Goal: Information Seeking & Learning: Learn about a topic

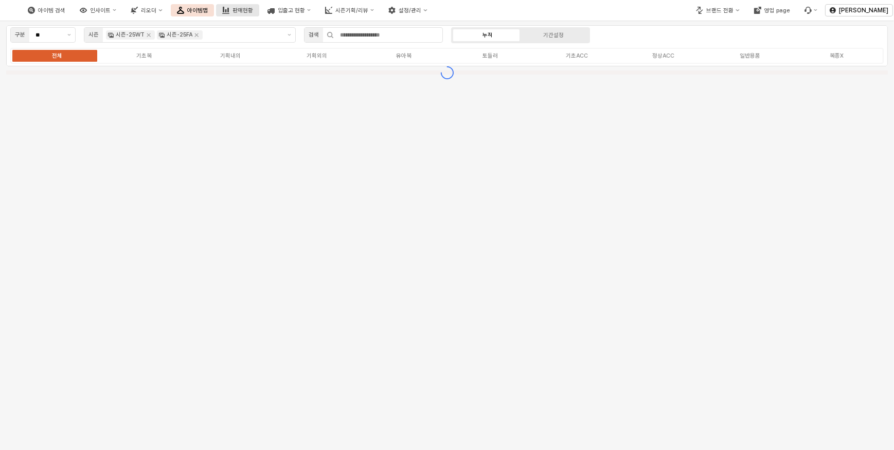
click at [253, 12] on div "판매현황" at bounding box center [243, 10] width 21 height 7
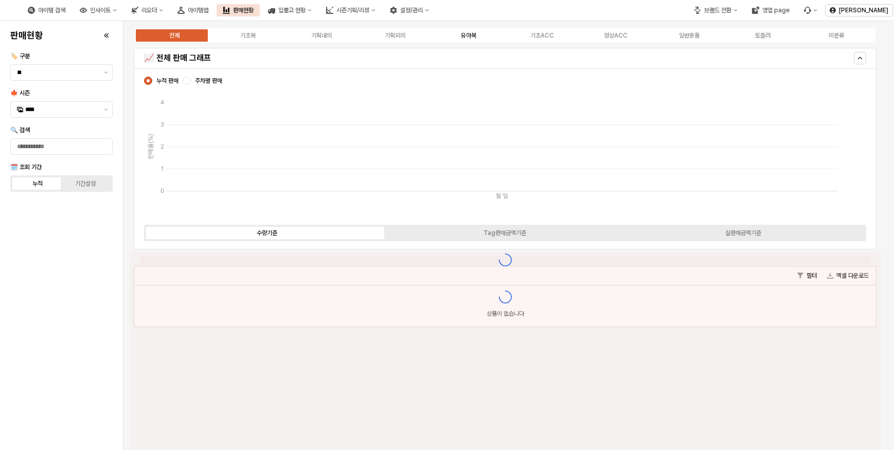
click at [465, 34] on div "유아복" at bounding box center [468, 35] width 15 height 7
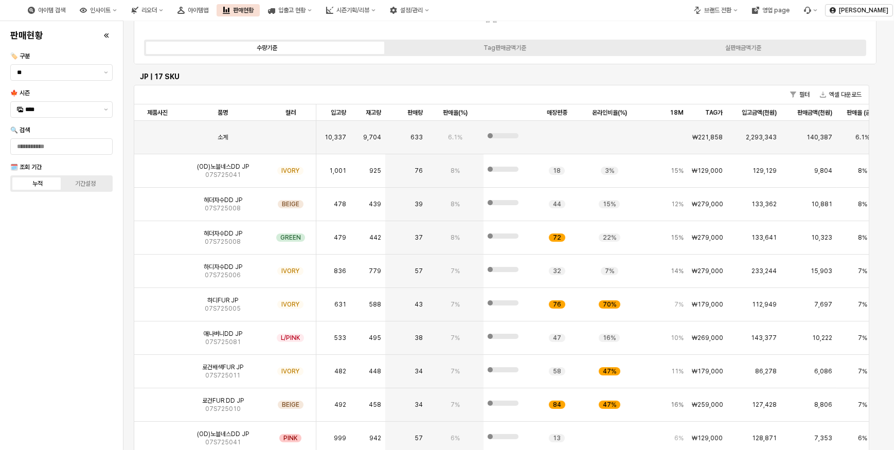
scroll to position [186, 0]
click at [157, 166] on img "App Frame" at bounding box center [157, 166] width 0 height 0
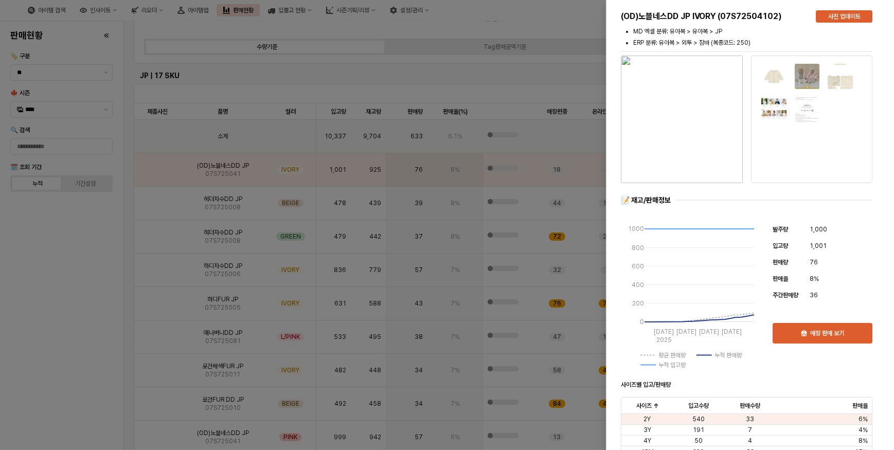
click at [697, 134] on img "button" at bounding box center [682, 120] width 122 height 128
click at [101, 235] on div at bounding box center [447, 225] width 894 height 450
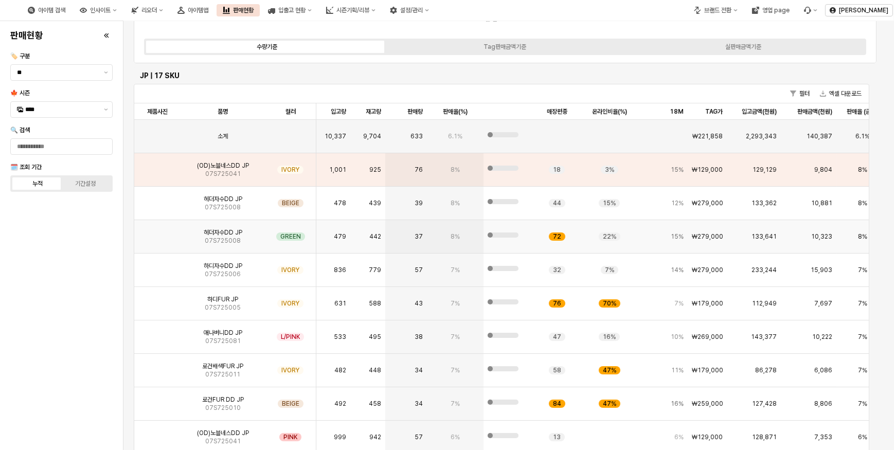
click at [157, 233] on img "App Frame" at bounding box center [157, 233] width 0 height 0
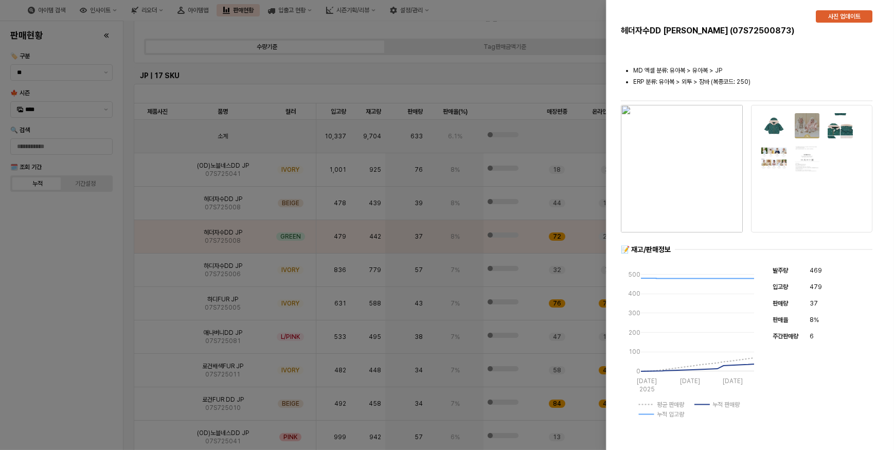
click at [109, 269] on div at bounding box center [447, 225] width 894 height 450
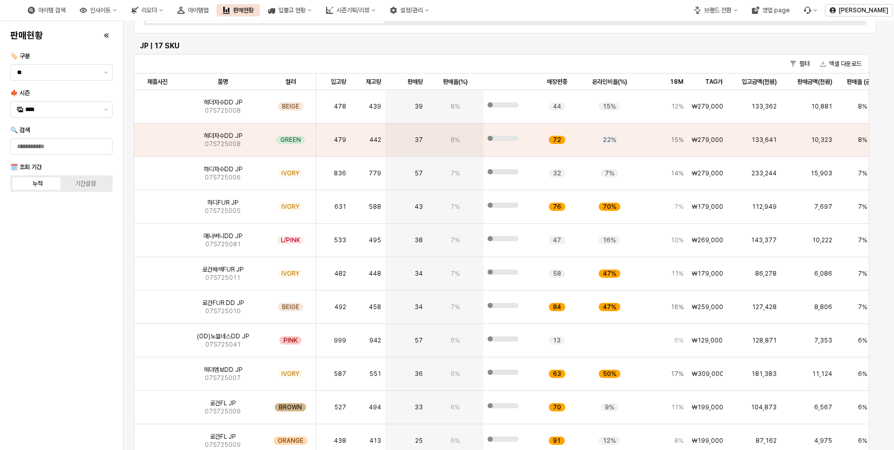
scroll to position [61, 0]
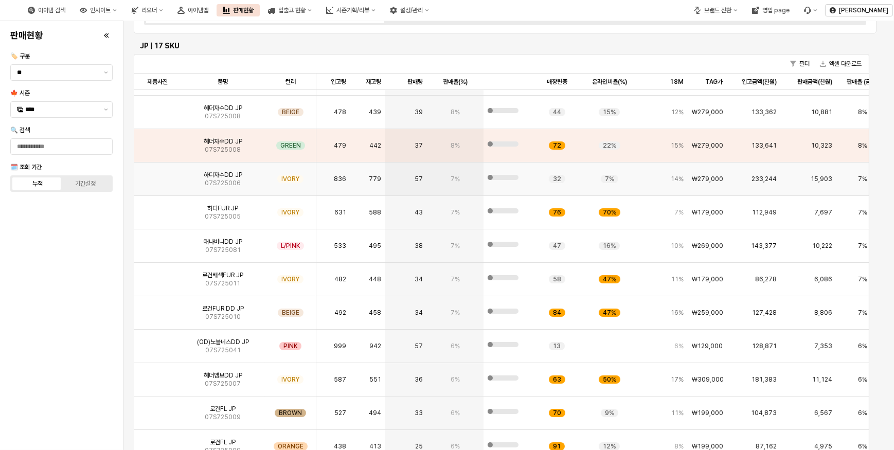
click at [157, 175] on img "App Frame" at bounding box center [157, 175] width 0 height 0
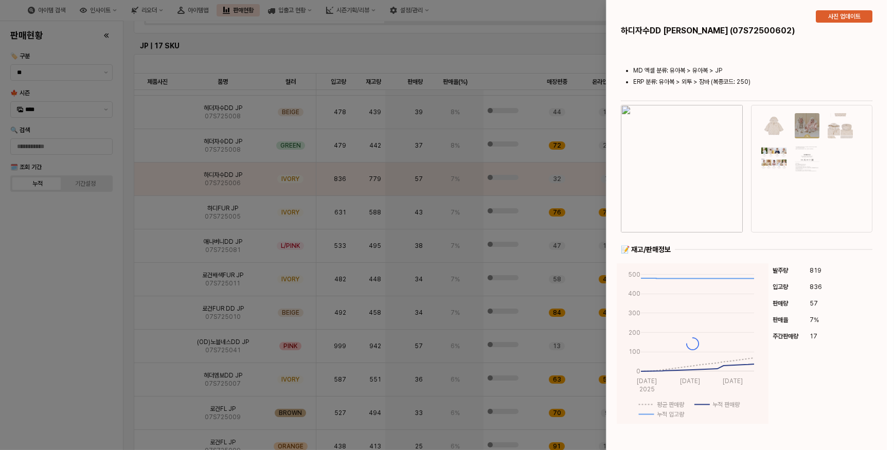
click at [676, 169] on img "button" at bounding box center [682, 169] width 122 height 128
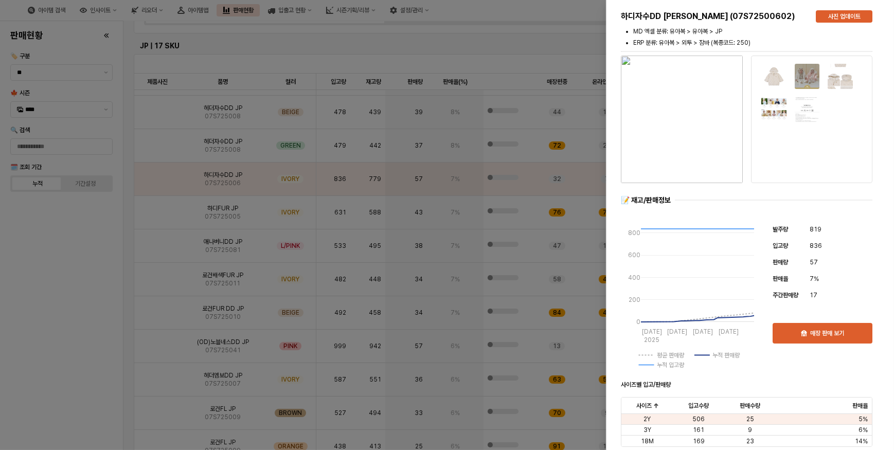
click at [70, 255] on div at bounding box center [447, 225] width 894 height 450
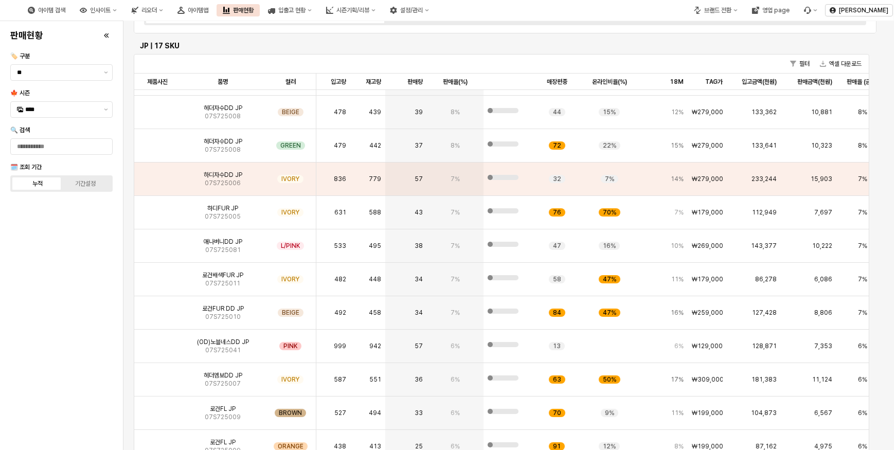
click at [70, 263] on div "판매현황 🏷️ 구분 ** 🍁 시즌 **** 🔍 검색 🗓️ 조회 기간 누적 기간설정" at bounding box center [61, 235] width 111 height 421
click at [157, 208] on img "App Frame" at bounding box center [157, 208] width 0 height 0
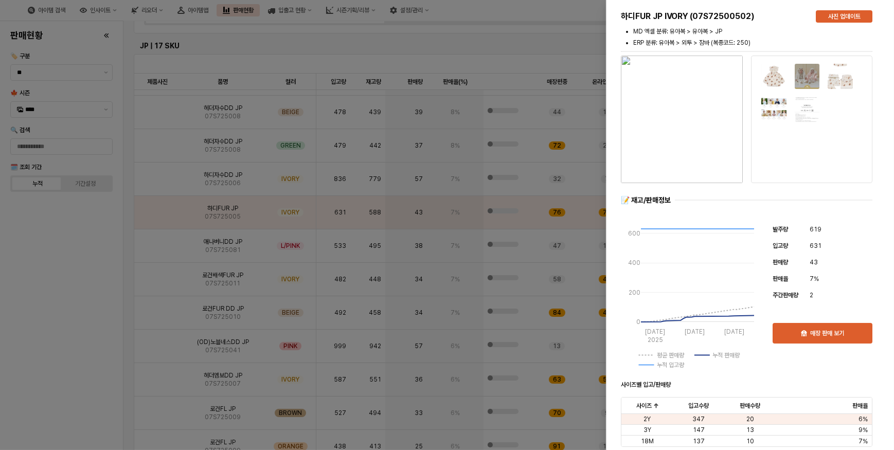
drag, startPoint x: 50, startPoint y: 285, endPoint x: 57, endPoint y: 279, distance: 8.8
click at [50, 285] on div at bounding box center [447, 225] width 894 height 450
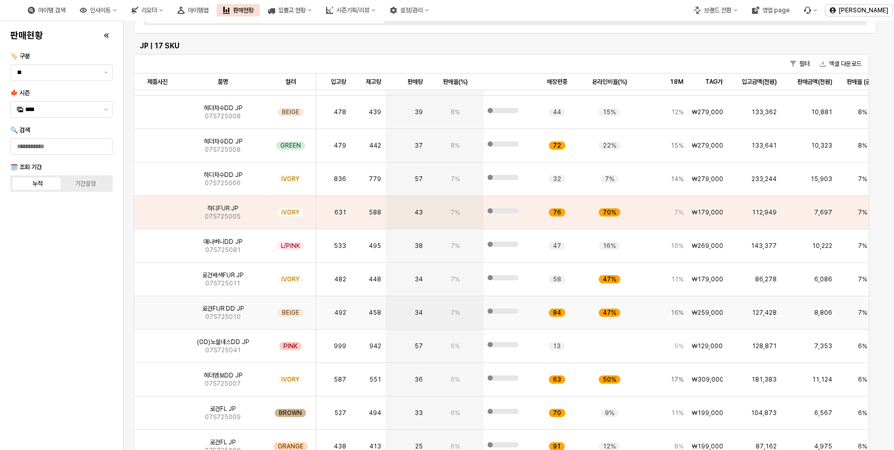
click at [211, 316] on span "07S725010" at bounding box center [223, 317] width 36 height 8
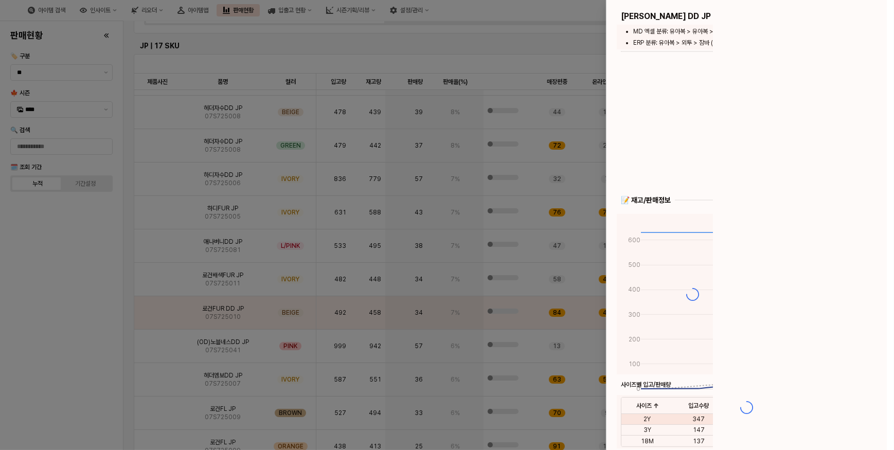
click at [166, 316] on div at bounding box center [447, 225] width 894 height 450
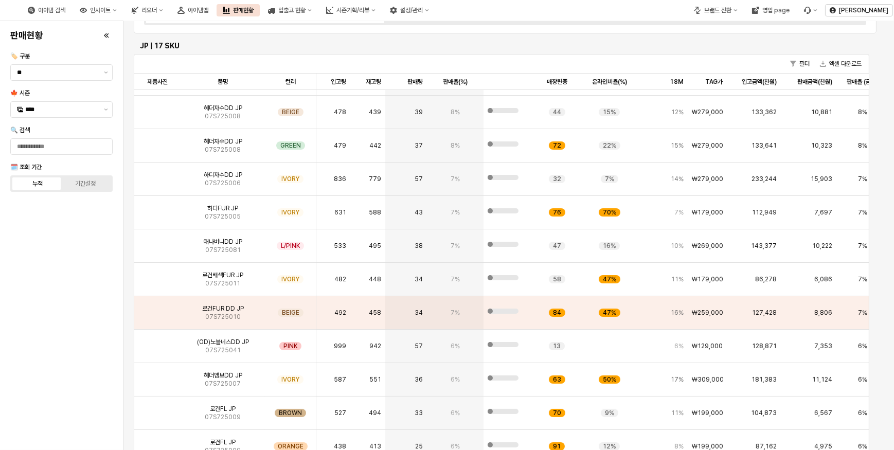
drag, startPoint x: 86, startPoint y: 354, endPoint x: 335, endPoint y: 295, distance: 255.9
click at [89, 353] on div "판매현황 🏷️ 구분 ** 🍁 시즌 **** 🔍 검색 🗓️ 조회 기간 누적 기간설정" at bounding box center [61, 235] width 111 height 421
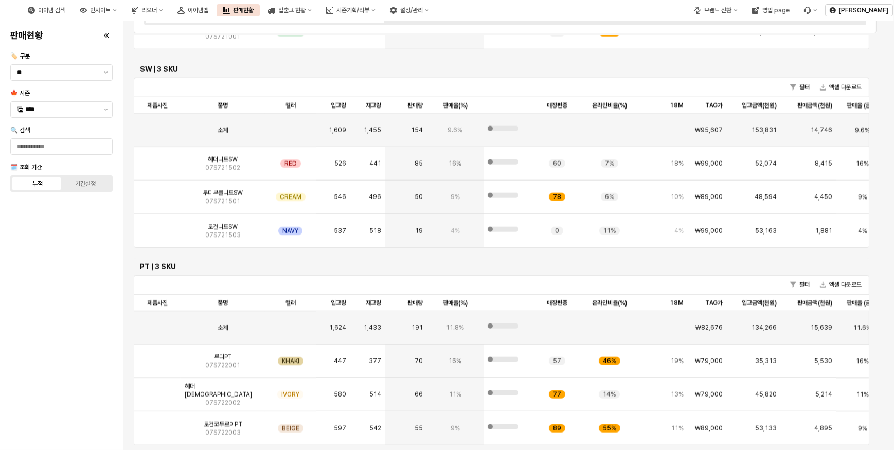
scroll to position [1473, 0]
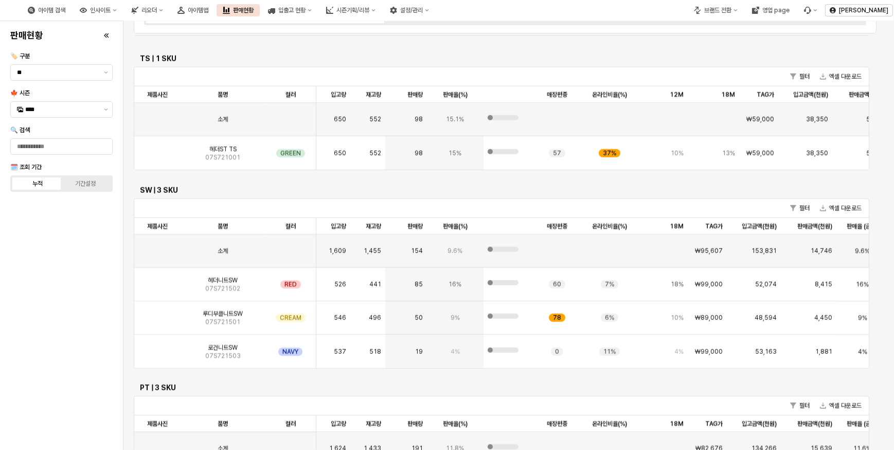
drag, startPoint x: 122, startPoint y: 308, endPoint x: 241, endPoint y: 320, distance: 119.5
click at [123, 308] on div "판매현황 🏷️ 구분 ** 🍁 시즌 **** 🔍 검색 🗓️ 조회 기간 누적 기간설정" at bounding box center [61, 235] width 123 height 429
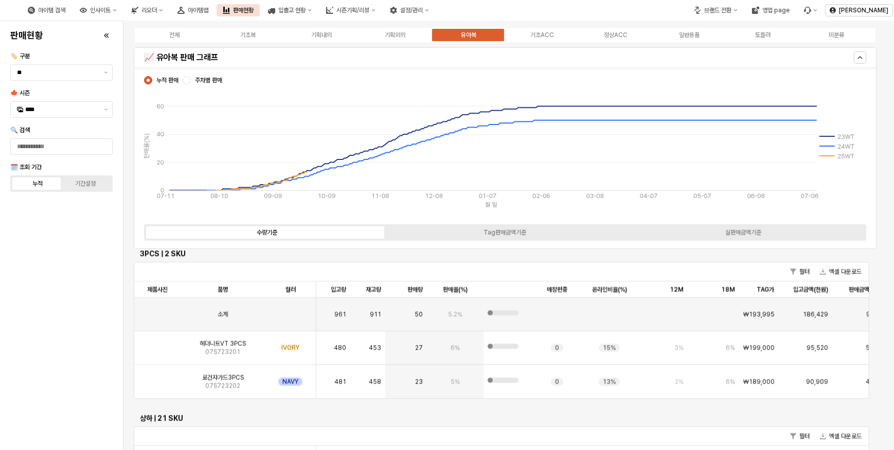
scroll to position [0, 0]
click at [103, 108] on button "제안 사항 표시" at bounding box center [106, 109] width 12 height 15
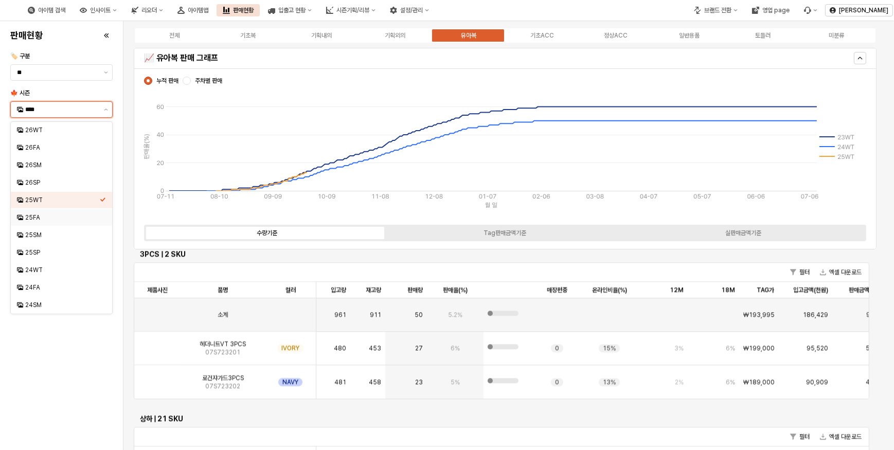
click at [39, 214] on div "25FA" at bounding box center [62, 218] width 75 height 8
type input "****"
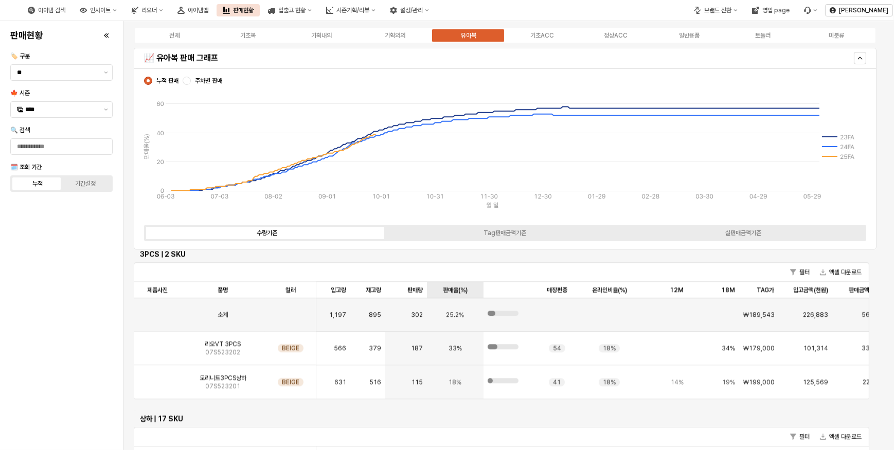
drag, startPoint x: 64, startPoint y: 278, endPoint x: 466, endPoint y: 285, distance: 402.4
click at [66, 277] on div "판매현황 🏷️ 구분 ** 🍁 시즌 **** 🔍 검색 🗓️ 조회 기간 누적 기간설정" at bounding box center [61, 235] width 111 height 421
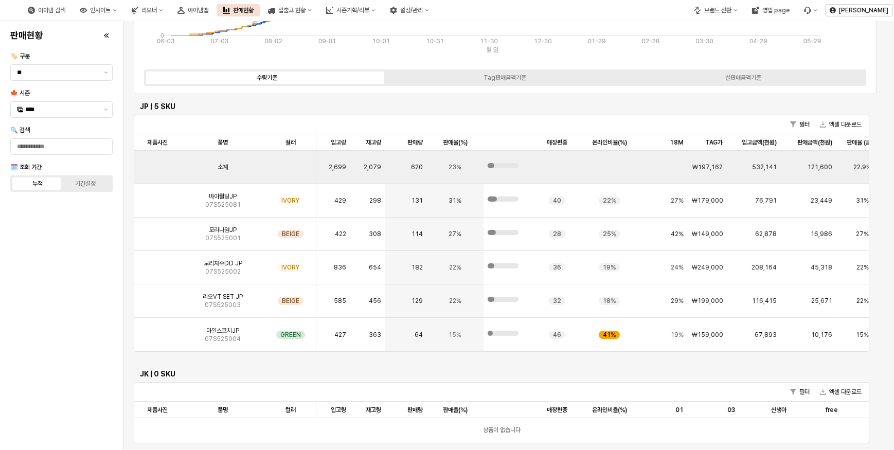
scroll to position [15, 0]
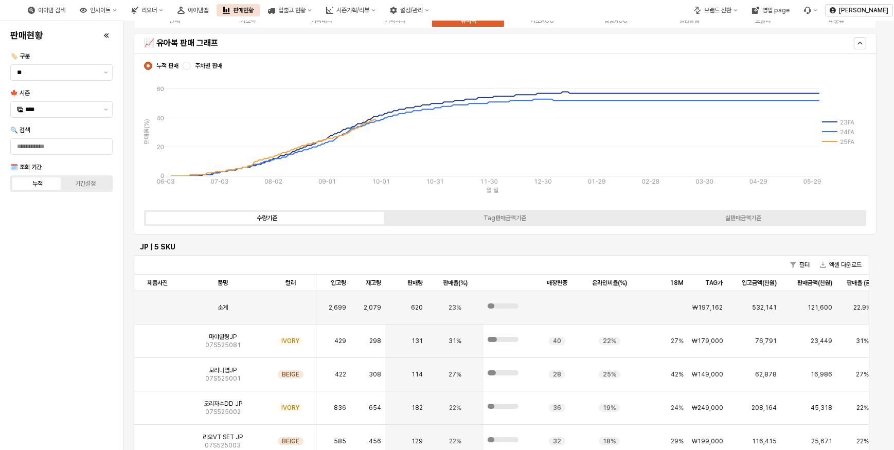
drag, startPoint x: 60, startPoint y: 278, endPoint x: 295, endPoint y: 5, distance: 360.8
click at [61, 278] on div "판매현황 🏷️ 구분 ** 🍁 시즌 **** 🔍 검색 🗓️ 조회 기간 누적 기간설정" at bounding box center [61, 235] width 111 height 421
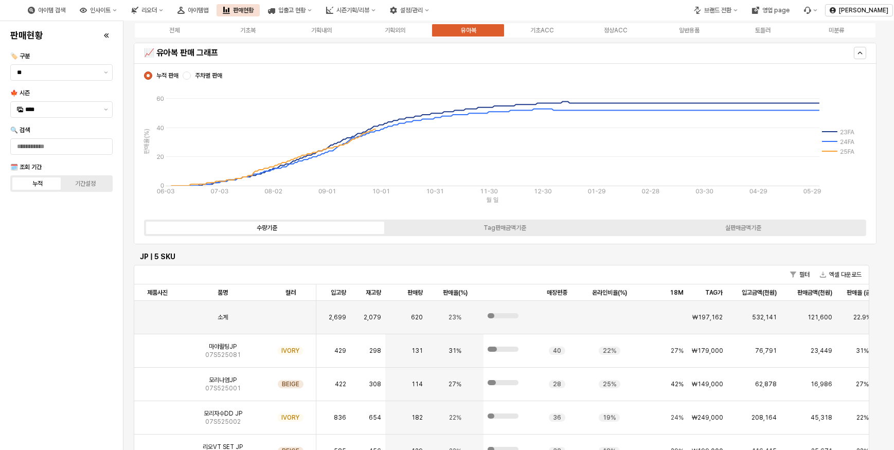
scroll to position [0, 0]
